Goal: Task Accomplishment & Management: Manage account settings

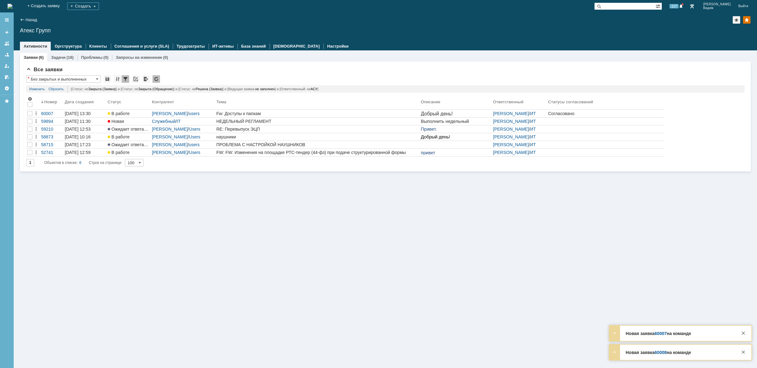
click at [12, 4] on img at bounding box center [9, 6] width 5 height 5
click at [12, 6] on img at bounding box center [9, 6] width 5 height 5
click at [12, 9] on img at bounding box center [9, 6] width 5 height 5
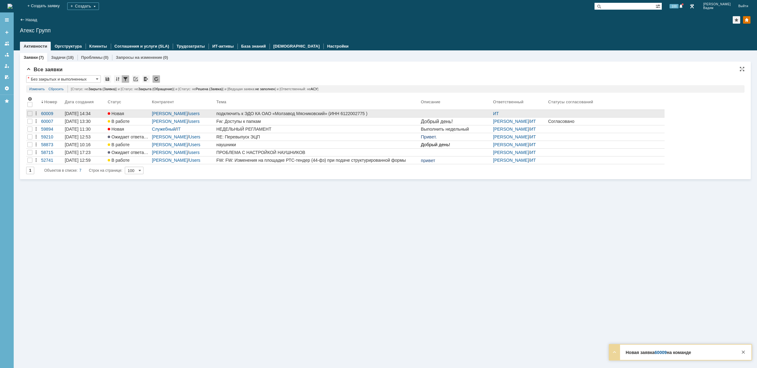
click at [377, 113] on div "подключить к ЭДО КА ОАО «Молзавод Мясниковский» (ИНН 6122002775 )" at bounding box center [317, 113] width 202 height 5
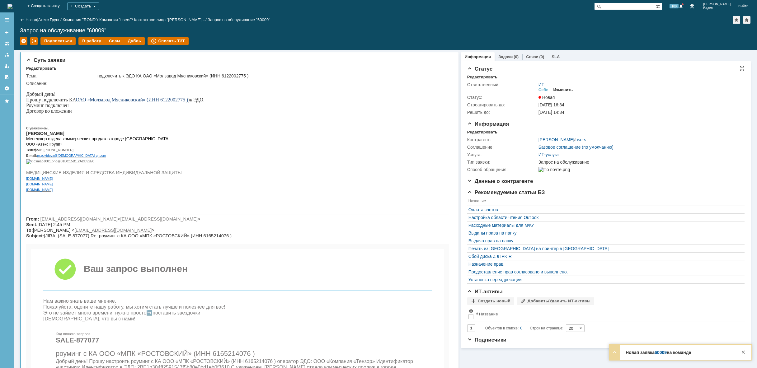
click at [559, 90] on div "Изменить" at bounding box center [564, 89] width 20 height 5
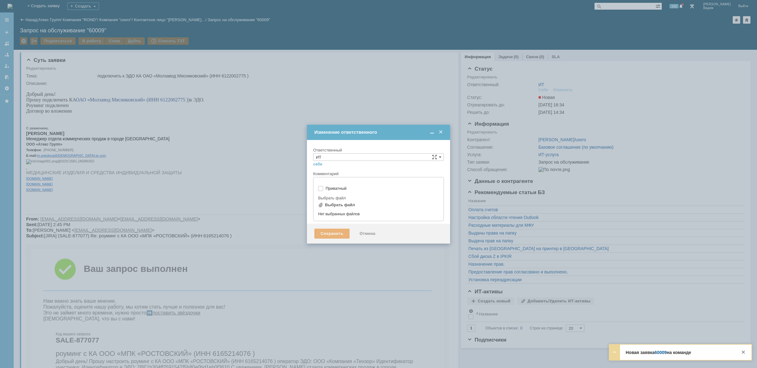
type input "[не указано]"
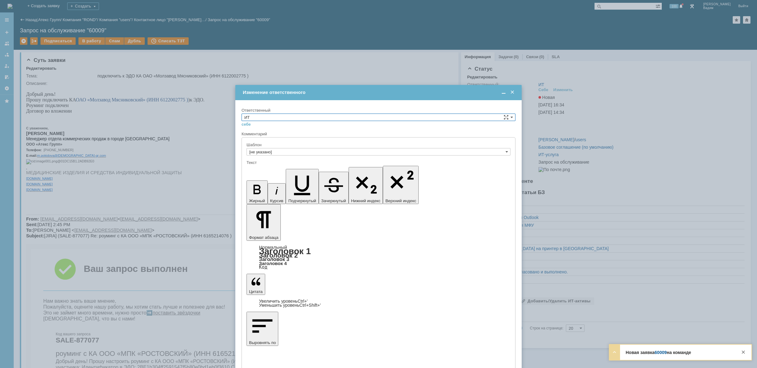
click at [465, 117] on input "ИТ" at bounding box center [379, 117] width 274 height 7
click at [312, 169] on span "АСУ" at bounding box center [378, 168] width 268 height 5
type input "АСУ"
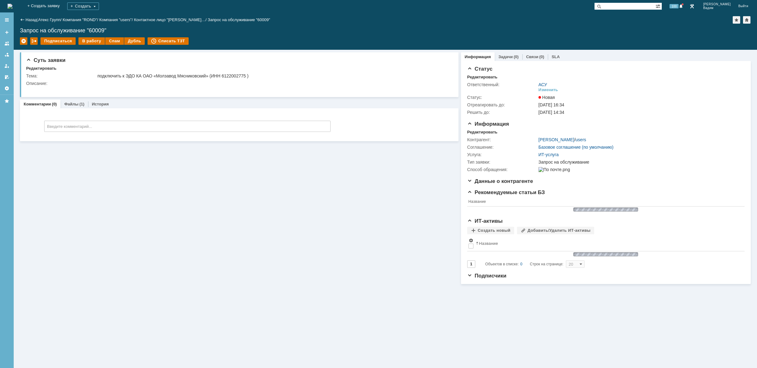
click at [12, 7] on img at bounding box center [9, 6] width 5 height 5
